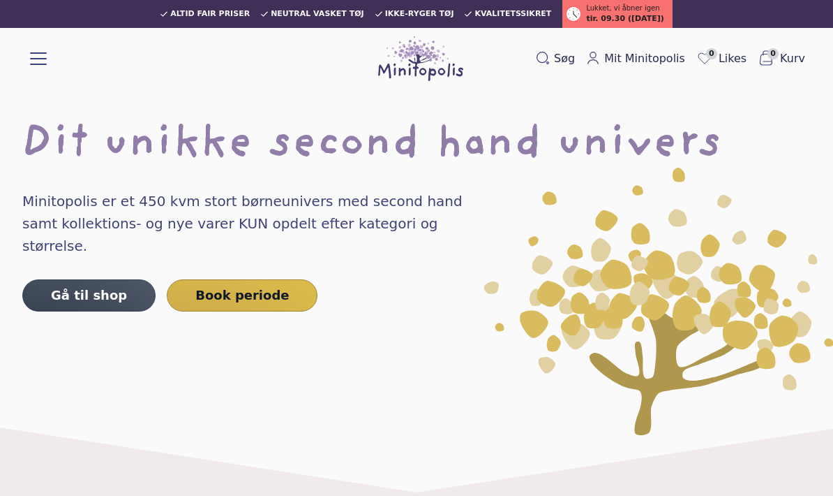
click at [267, 279] on link "Book periode" at bounding box center [242, 295] width 151 height 32
click at [354, 21] on div "Altid fair priser Neutral vasket tøj Ikke-ryger tøj Kvalitetssikret Lukket, vi …" at bounding box center [417, 14] width 800 height 17
click at [46, 59] on span at bounding box center [38, 58] width 17 height 1
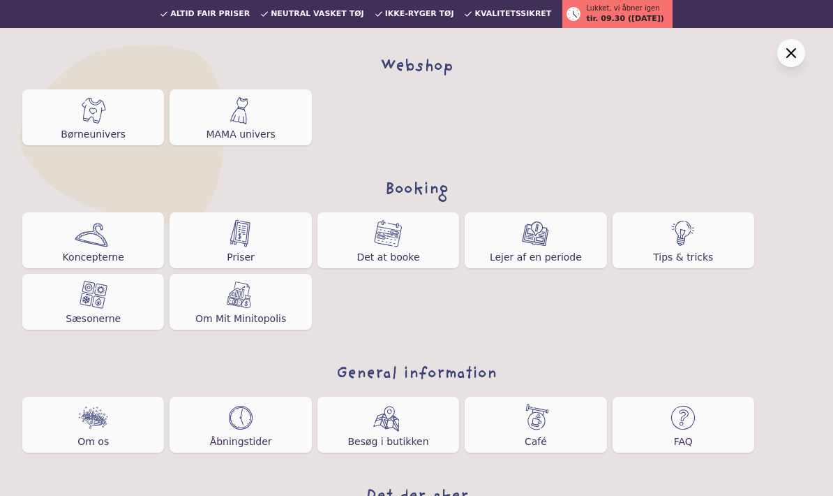
click at [290, 249] on link "Priser" at bounding box center [241, 240] width 142 height 56
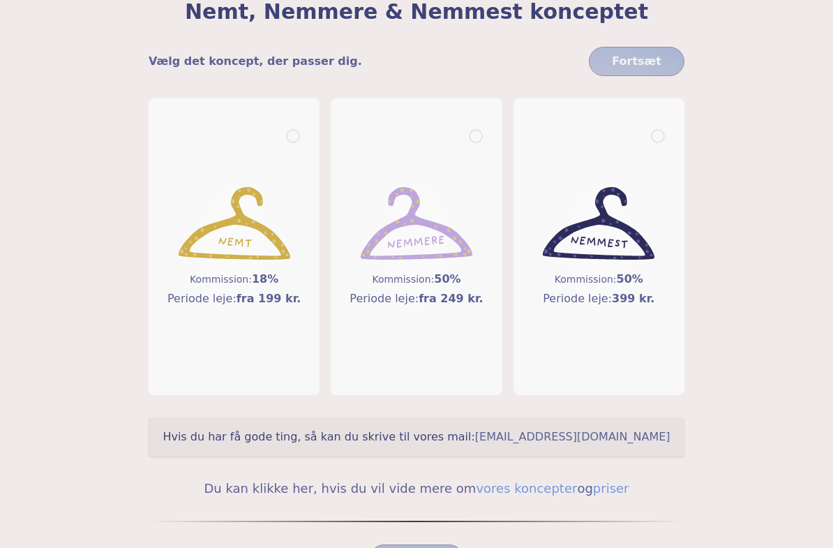
scroll to position [114, 0]
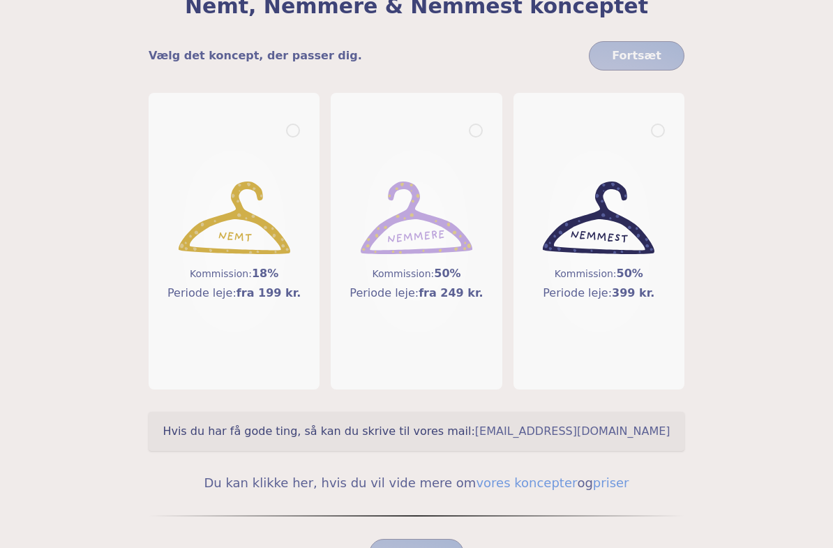
click at [787, 315] on section "Nemt, Nemmere & Nemmest konceptet Vælg det koncept, der passer dig. Fortsæt Kom…" at bounding box center [416, 160] width 833 height 548
click at [452, 294] on span "fra 249 kr." at bounding box center [451, 292] width 65 height 13
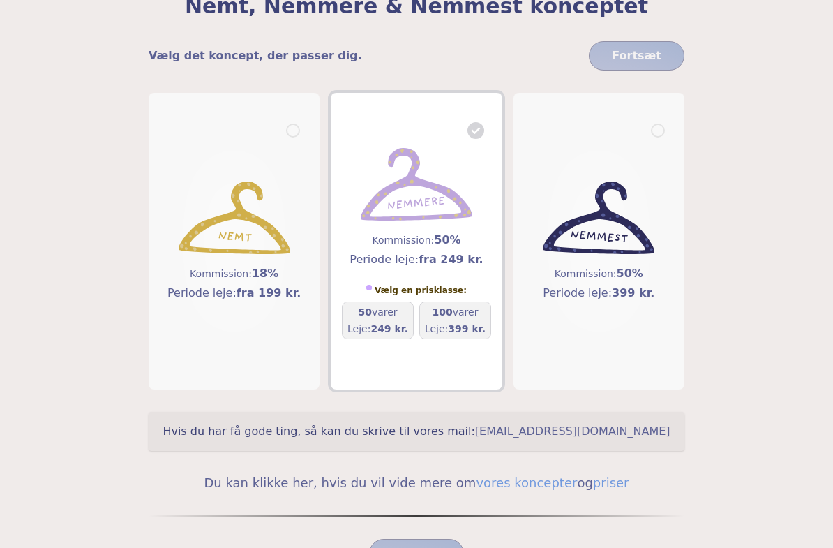
click at [474, 318] on h5 "100 varer" at bounding box center [455, 312] width 61 height 14
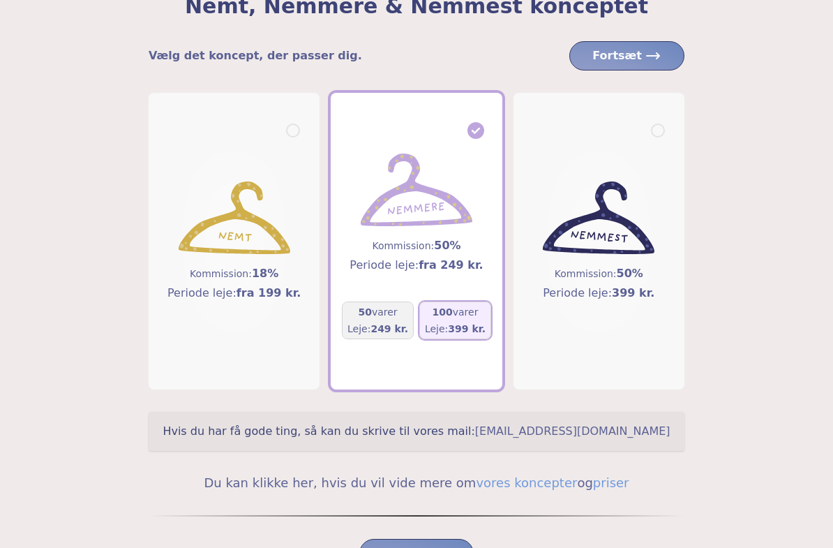
click at [625, 57] on span "Fortsæt" at bounding box center [627, 55] width 69 height 17
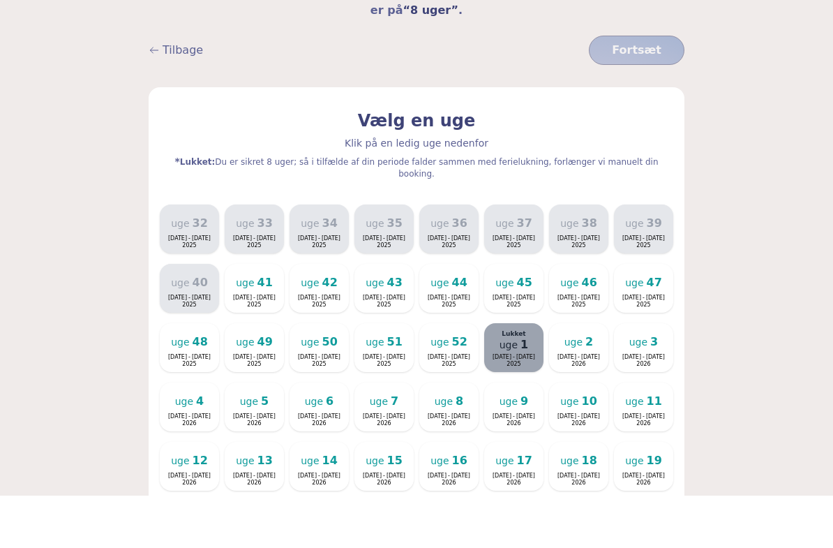
click at [321, 328] on div "uge 42" at bounding box center [319, 335] width 37 height 14
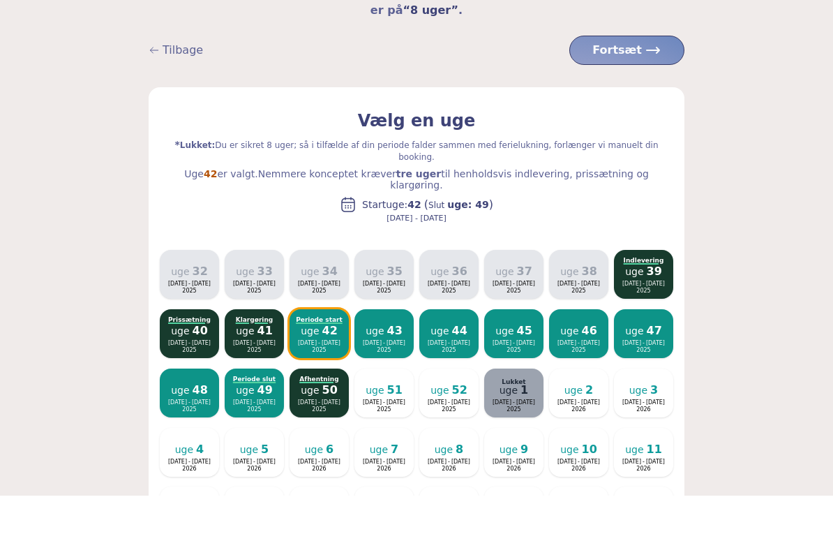
click at [650, 94] on span "Fortsæt" at bounding box center [627, 102] width 69 height 17
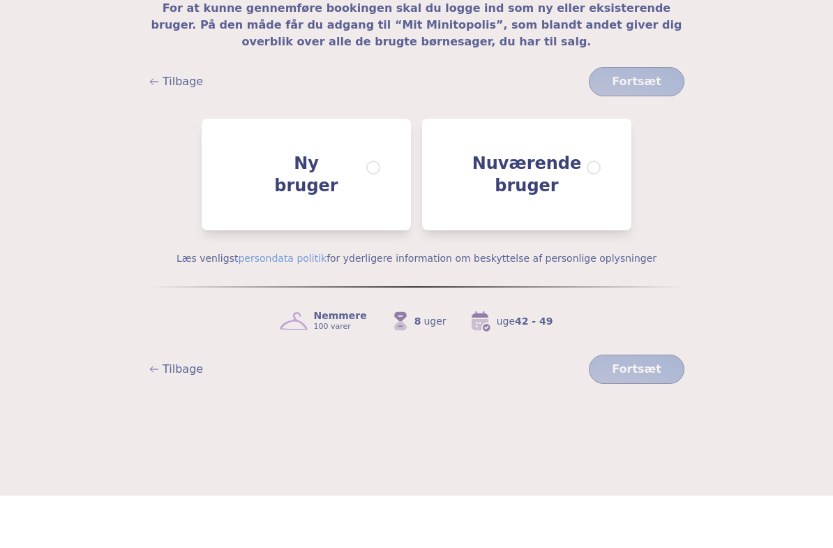
scroll to position [104, 0]
click at [380, 213] on div at bounding box center [373, 222] width 14 height 19
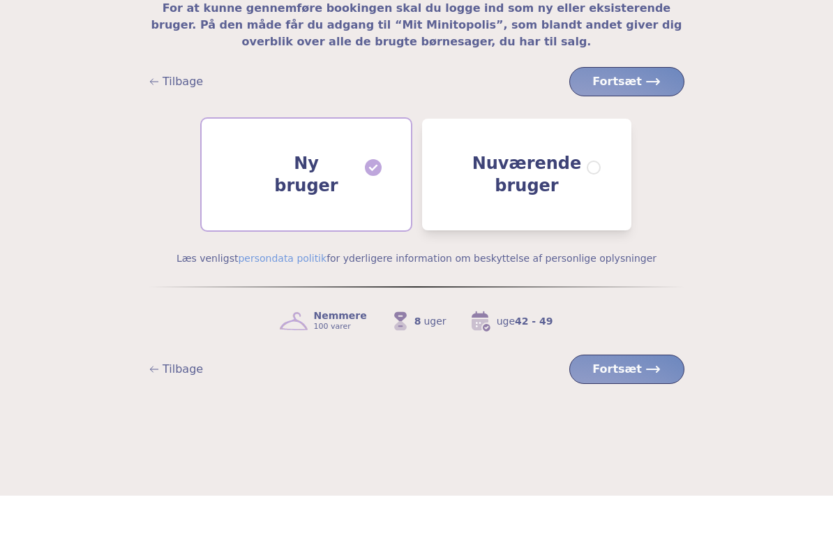
click at [639, 407] on button "Fortsæt" at bounding box center [627, 421] width 115 height 29
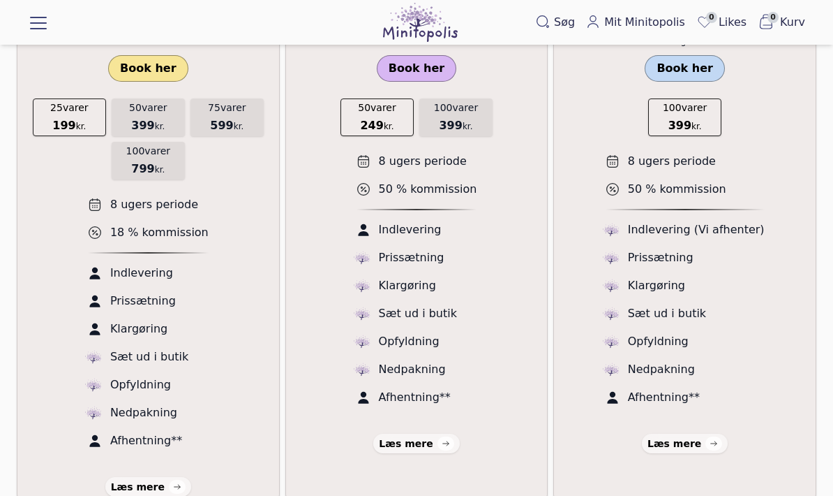
scroll to position [346, 0]
